Goal: Task Accomplishment & Management: Use online tool/utility

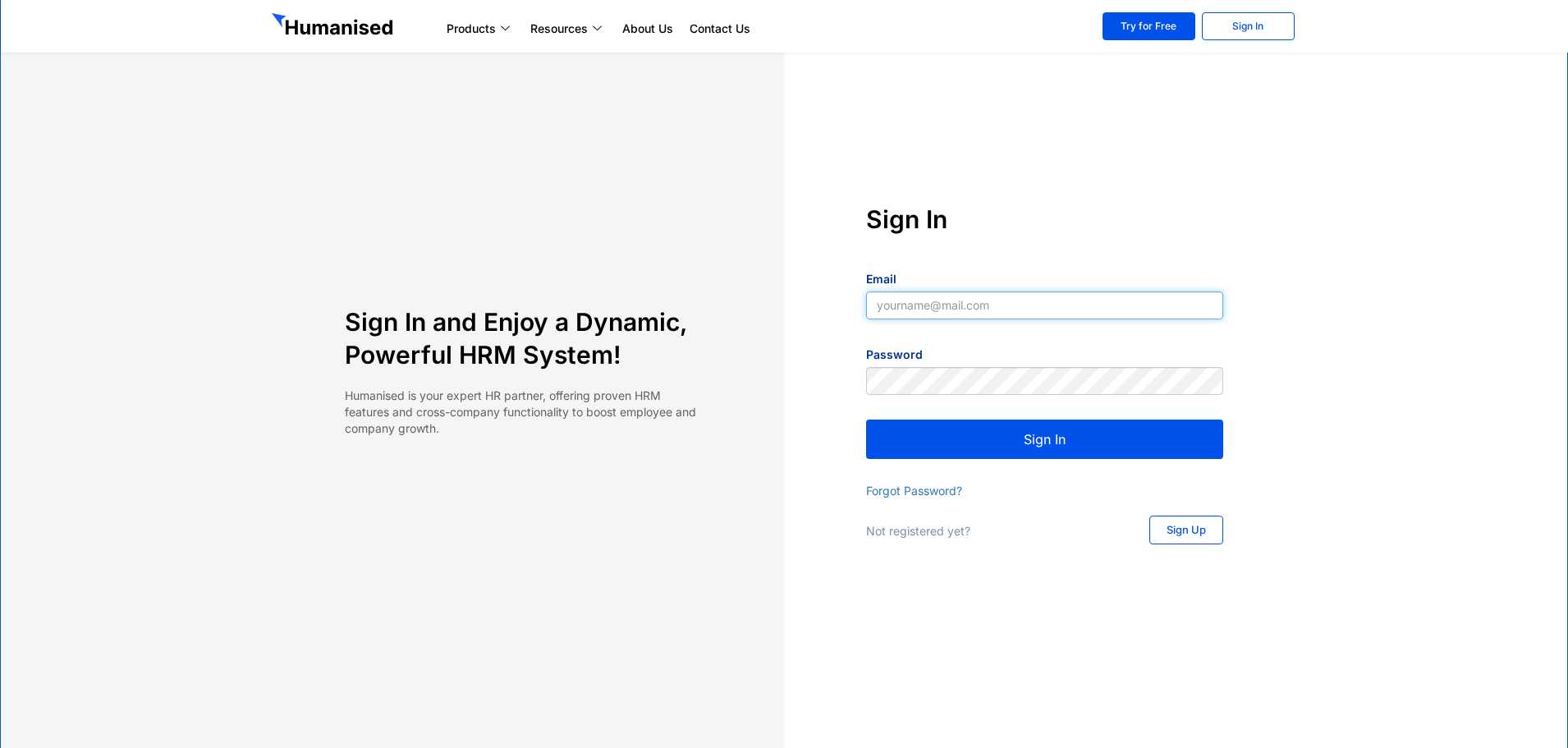
click at [994, 292] on input "Email" at bounding box center [1044, 306] width 357 height 28
click at [1033, 296] on input "Email" at bounding box center [1044, 306] width 357 height 28
type input "[EMAIL_ADDRESS][DOMAIN_NAME]"
click at [1040, 445] on button "Sign In" at bounding box center [1044, 439] width 357 height 40
